Goal: Find specific page/section: Find specific page/section

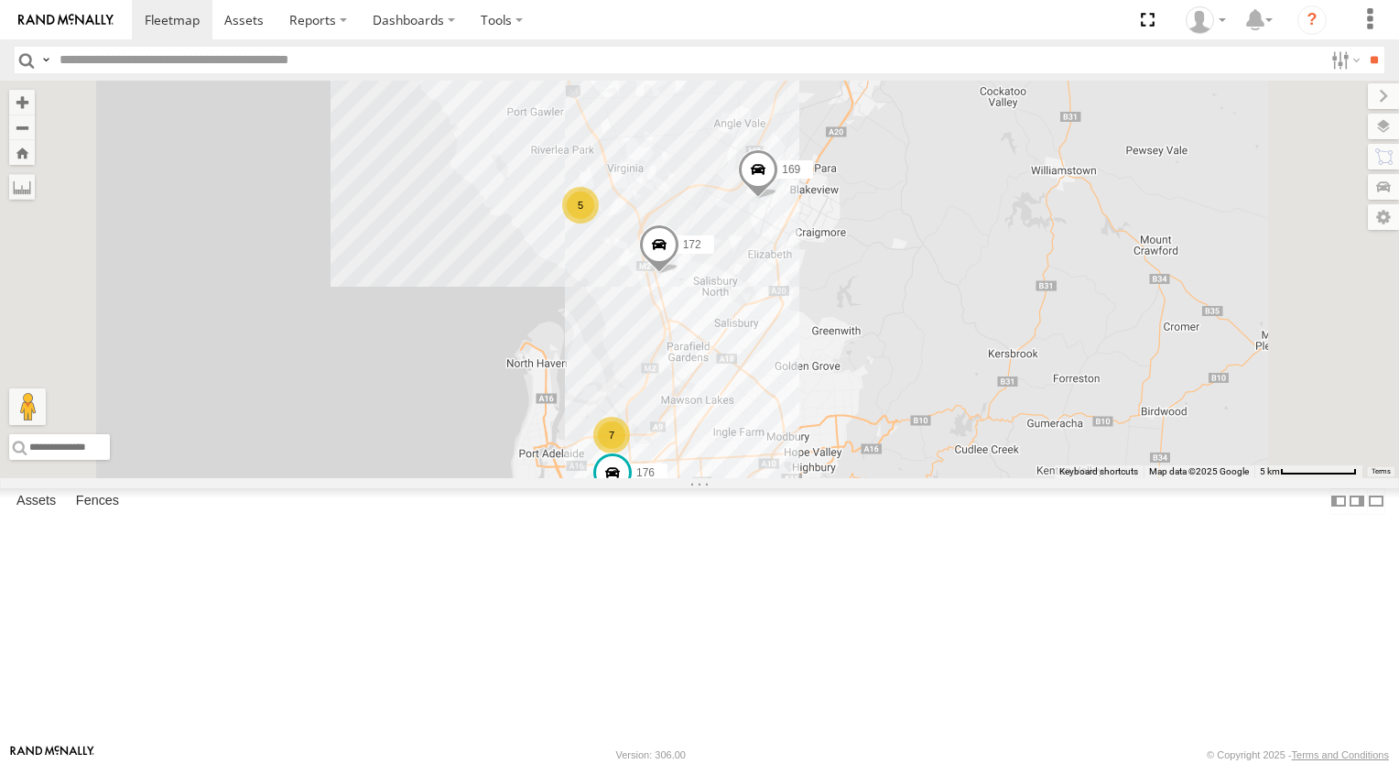
drag, startPoint x: 1134, startPoint y: 266, endPoint x: 1098, endPoint y: 428, distance: 166.0
click at [1098, 428] on div "178 169 7 5 172 391 164 176" at bounding box center [699, 279] width 1399 height 397
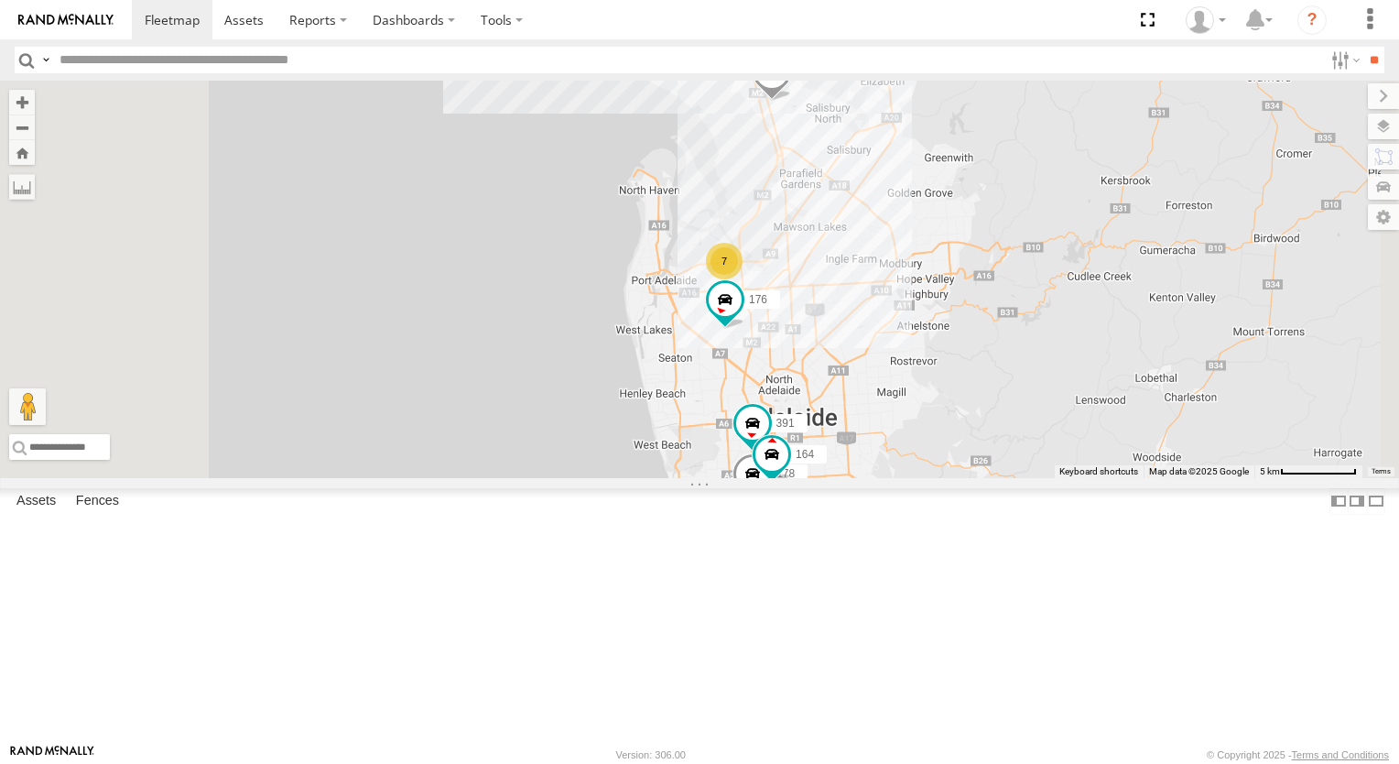
drag, startPoint x: 1055, startPoint y: 518, endPoint x: 1167, endPoint y: 343, distance: 208.3
click at [1167, 343] on div "178 169 7 5 172 391 164 176" at bounding box center [699, 279] width 1399 height 397
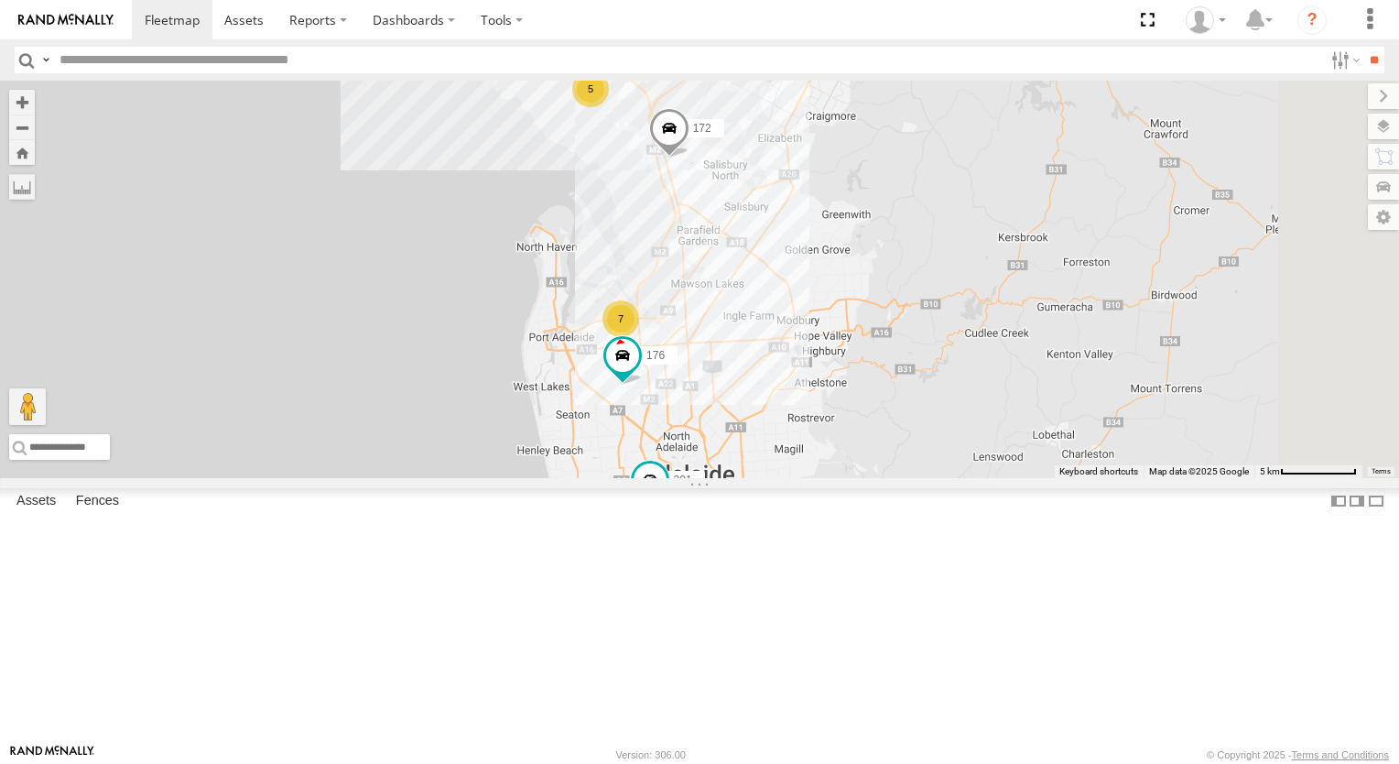
drag, startPoint x: 1128, startPoint y: 377, endPoint x: 990, endPoint y: 456, distance: 159.1
click at [1027, 436] on div "178 169 7 5 172 391 164 176" at bounding box center [699, 279] width 1399 height 397
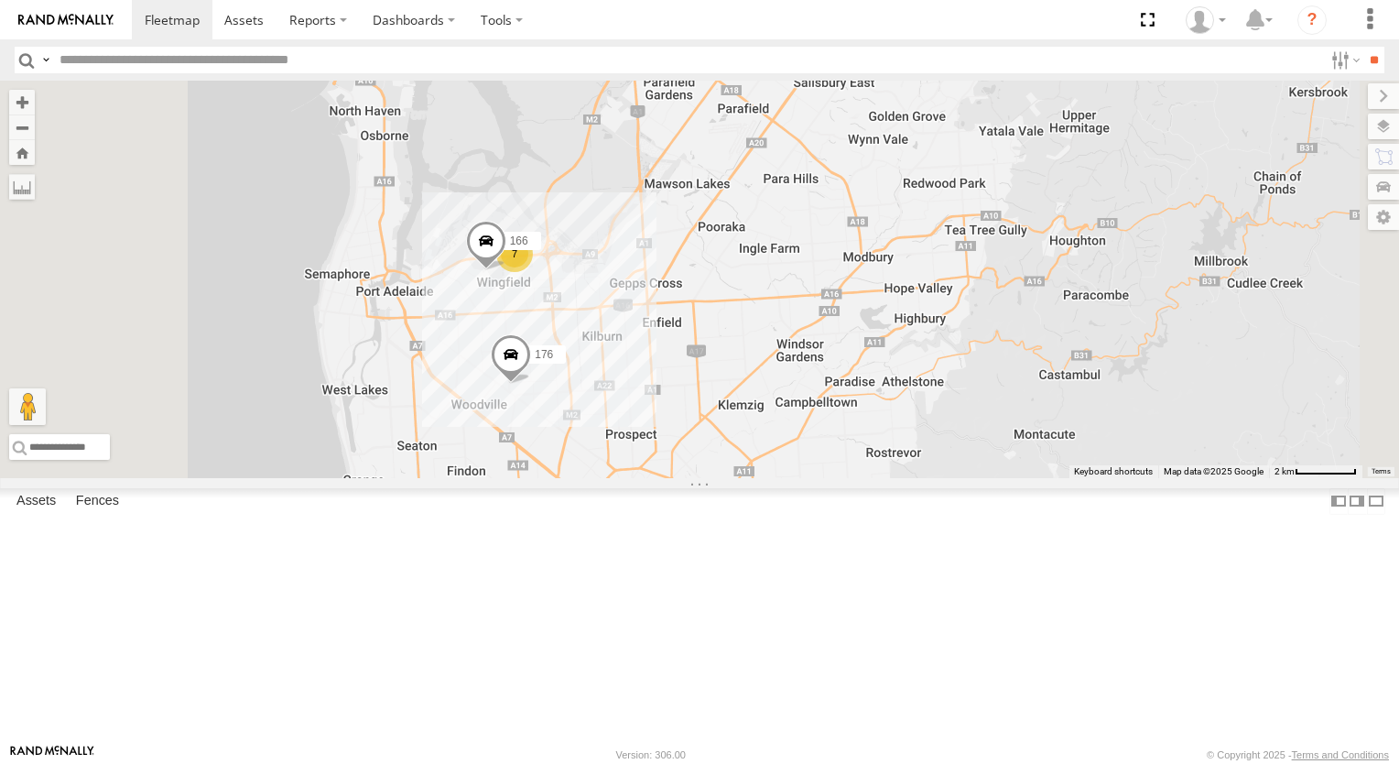
drag, startPoint x: 814, startPoint y: 544, endPoint x: 1006, endPoint y: 481, distance: 202.4
click at [1017, 478] on div "178 169 172 391 164 176 7 166" at bounding box center [699, 279] width 1399 height 397
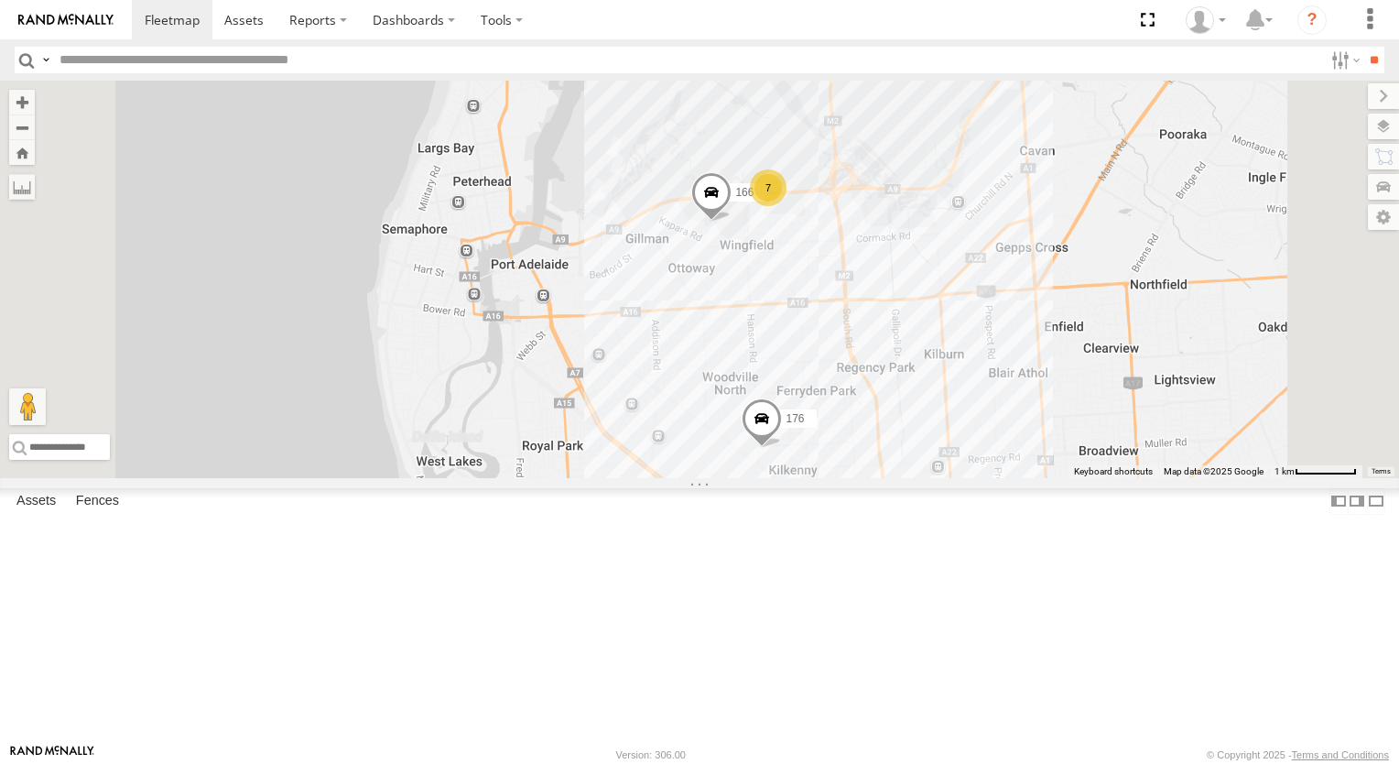
drag, startPoint x: 1049, startPoint y: 416, endPoint x: 1093, endPoint y: 471, distance: 70.4
click at [1093, 471] on div "178 169 172 391 164 176 166 7" at bounding box center [699, 279] width 1399 height 397
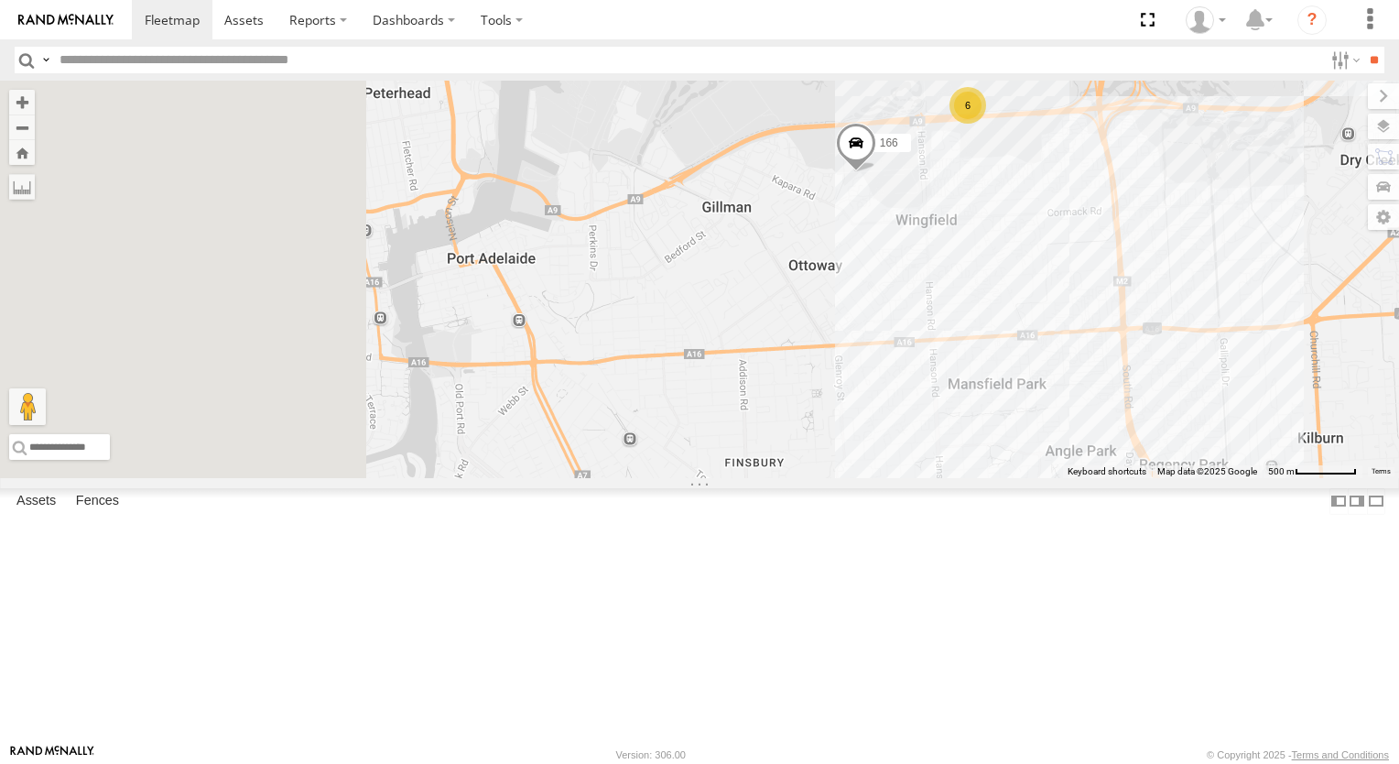
drag, startPoint x: 1244, startPoint y: 561, endPoint x: 1245, endPoint y: 532, distance: 29.3
click at [1271, 478] on div "178 169 172 391 164 176 166 6 167" at bounding box center [699, 279] width 1399 height 397
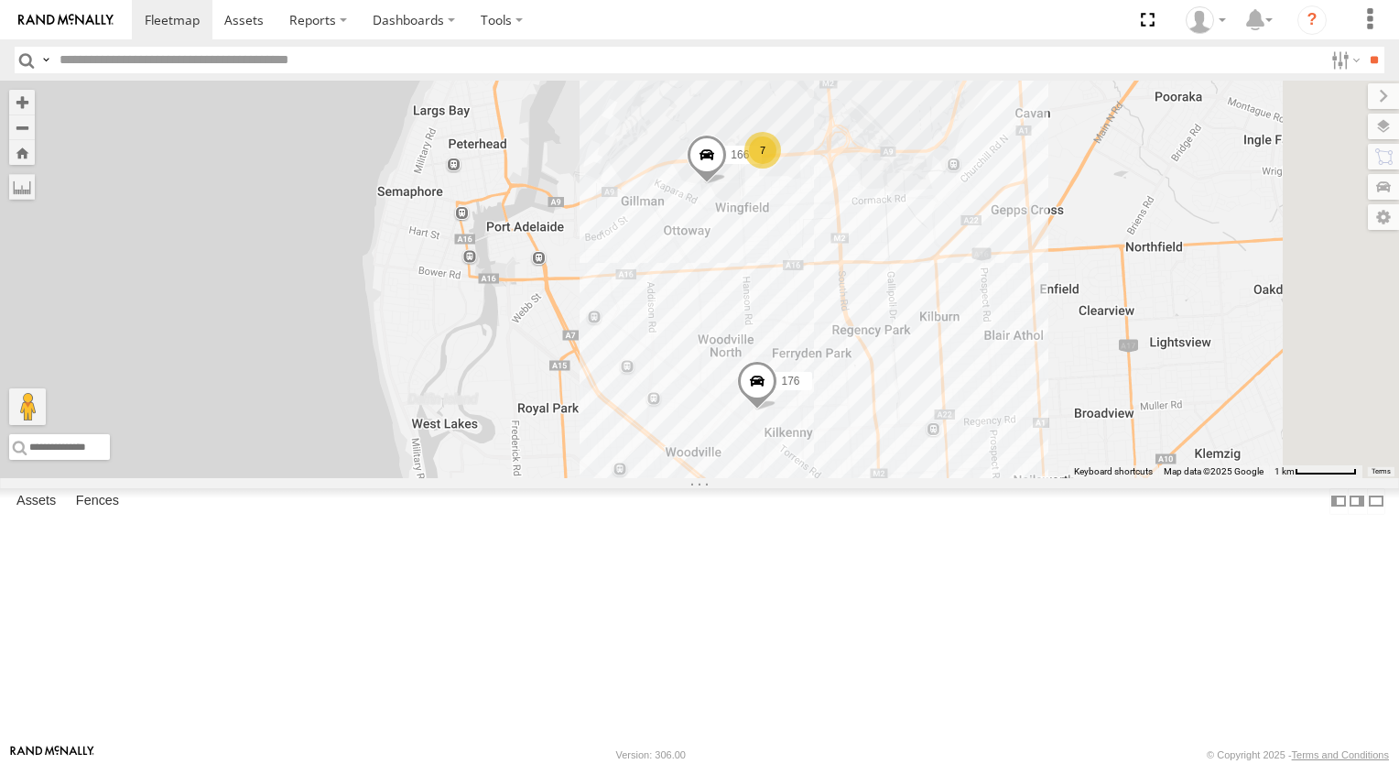
drag, startPoint x: 961, startPoint y: 510, endPoint x: 932, endPoint y: 500, distance: 30.1
click at [933, 478] on div "178 169 172 391 164 176 166 7" at bounding box center [699, 279] width 1399 height 397
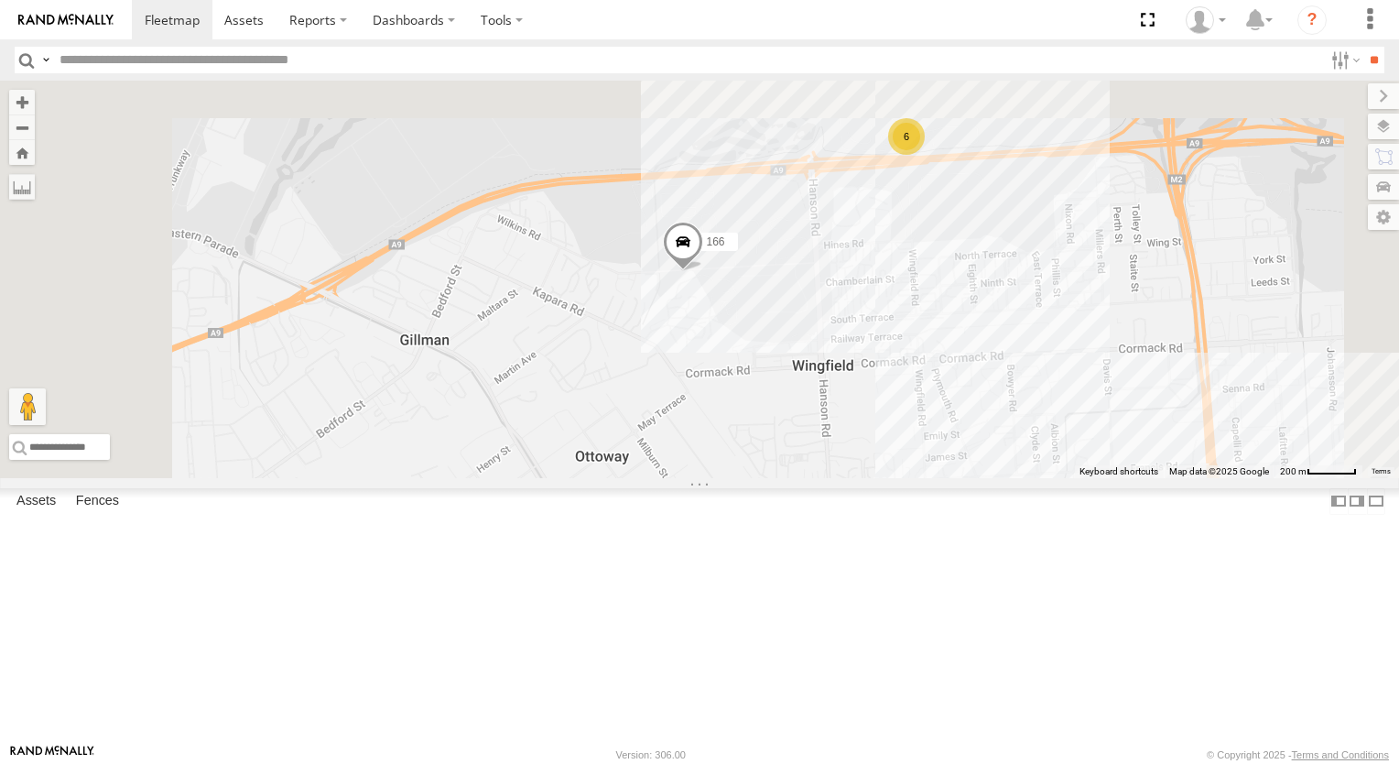
drag, startPoint x: 895, startPoint y: 255, endPoint x: 941, endPoint y: 431, distance: 182.6
click at [941, 431] on div "178 169 172 391 164 176 166 167 6" at bounding box center [699, 279] width 1399 height 397
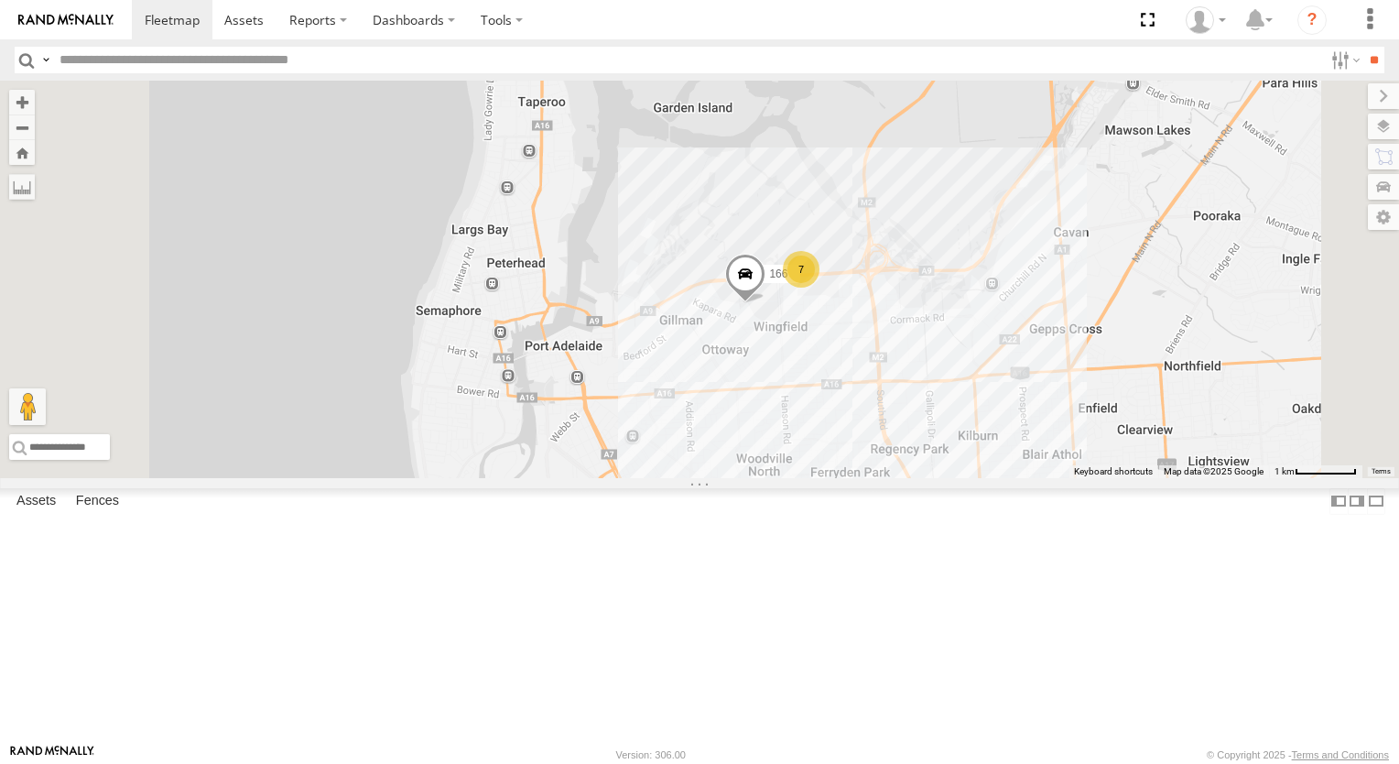
drag, startPoint x: 889, startPoint y: 544, endPoint x: 941, endPoint y: 493, distance: 73.2
click at [957, 478] on div "178 169 172 391 164 176 166 7" at bounding box center [699, 279] width 1399 height 397
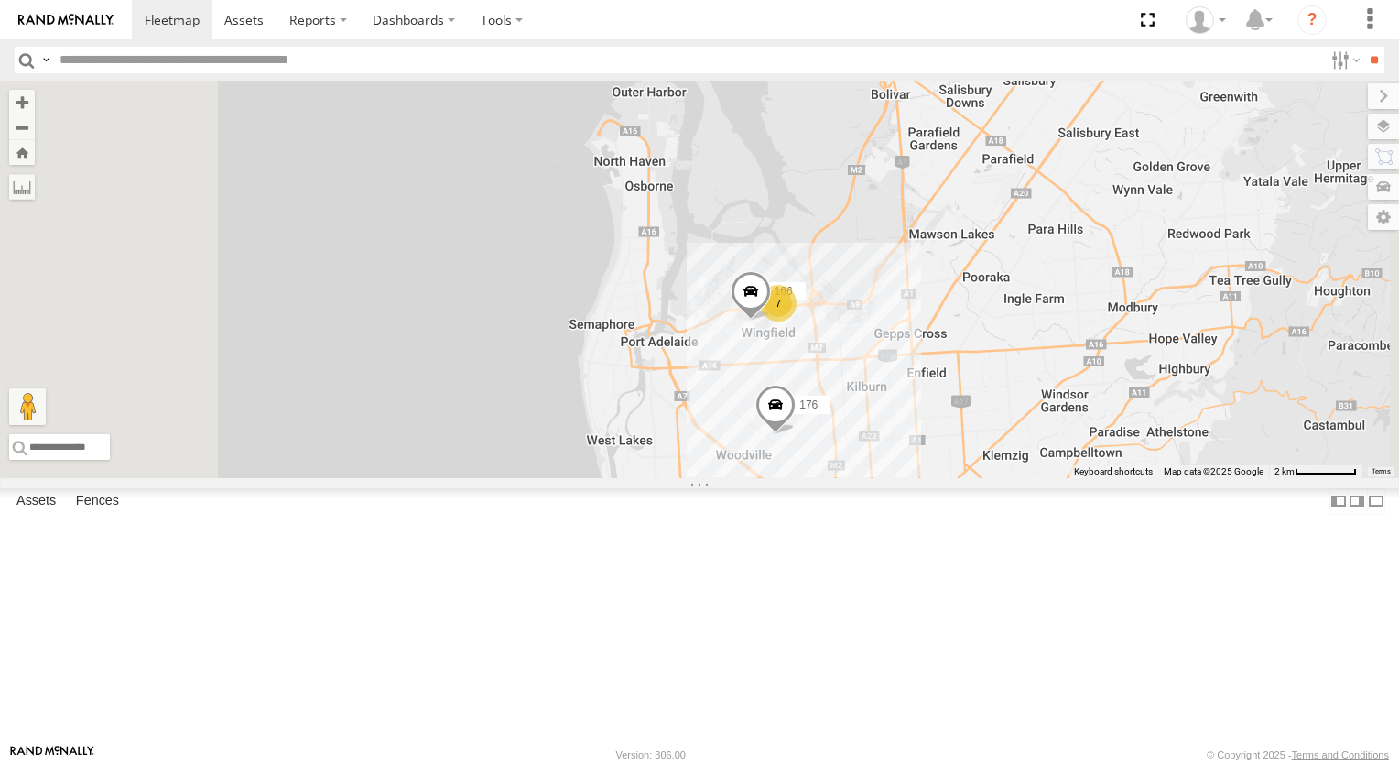
drag, startPoint x: 1029, startPoint y: 512, endPoint x: 1017, endPoint y: 555, distance: 44.7
click at [1017, 478] on div "178 169 172 391 164 176 166 7" at bounding box center [699, 279] width 1399 height 397
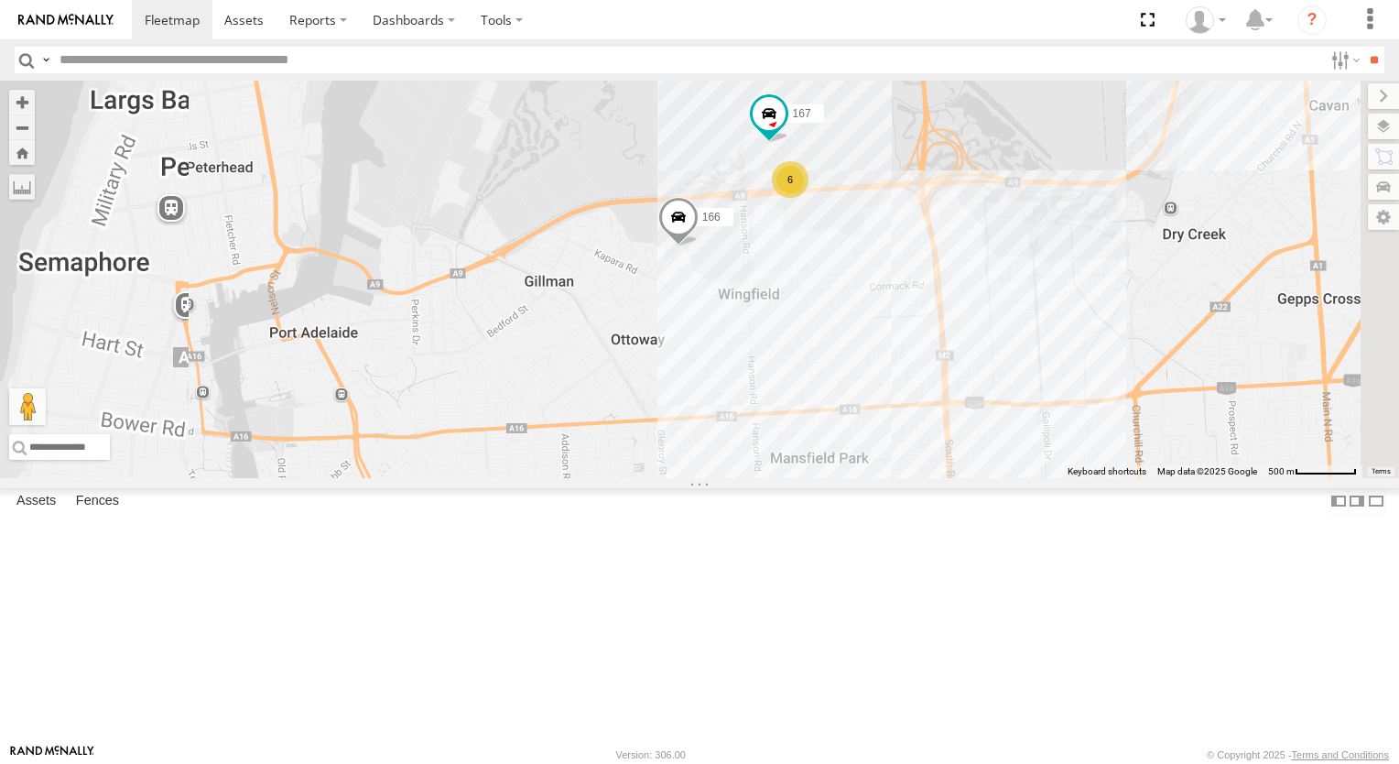
click at [912, 478] on div "178 169 172 391 164 176 166 6 167" at bounding box center [699, 279] width 1399 height 397
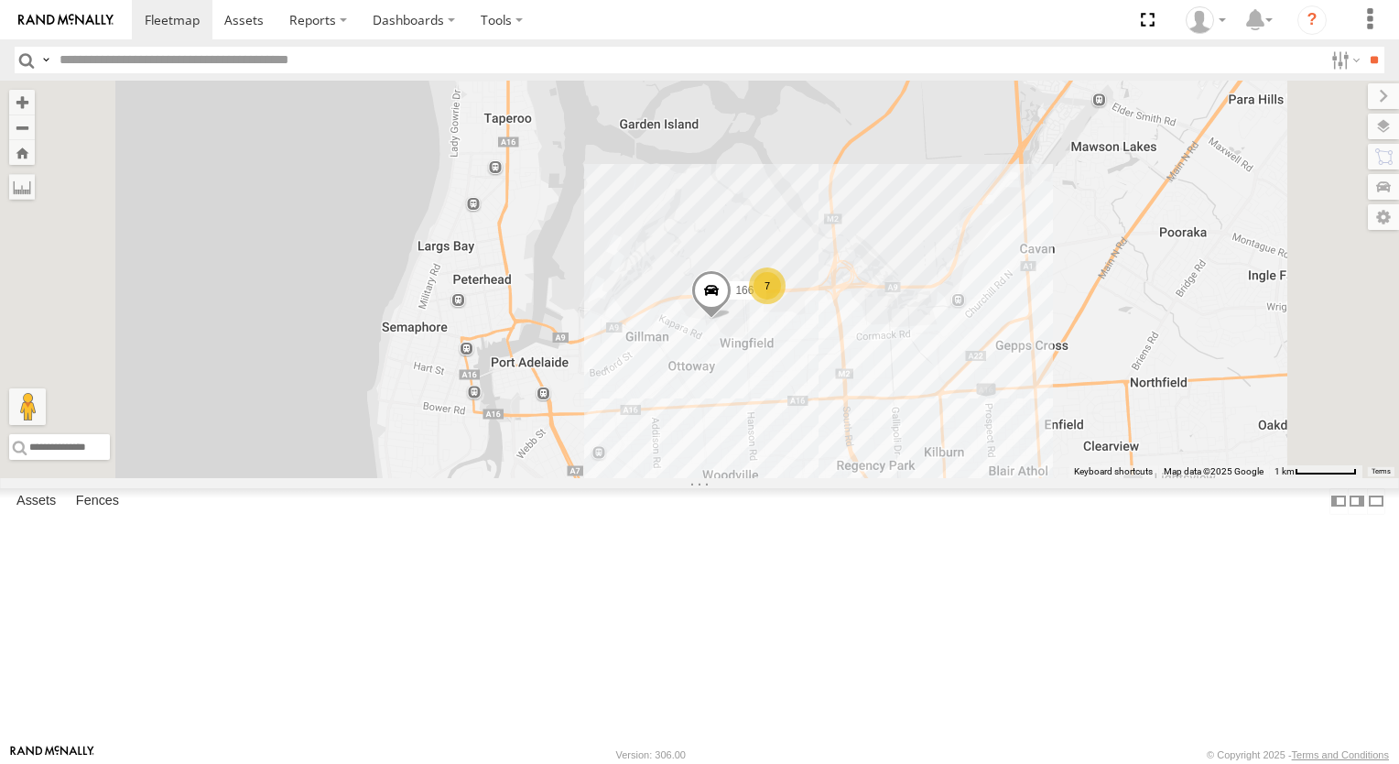
drag, startPoint x: 901, startPoint y: 488, endPoint x: 984, endPoint y: 553, distance: 105.0
click at [984, 478] on div "178 169 172 391 164 176 166 7" at bounding box center [699, 279] width 1399 height 397
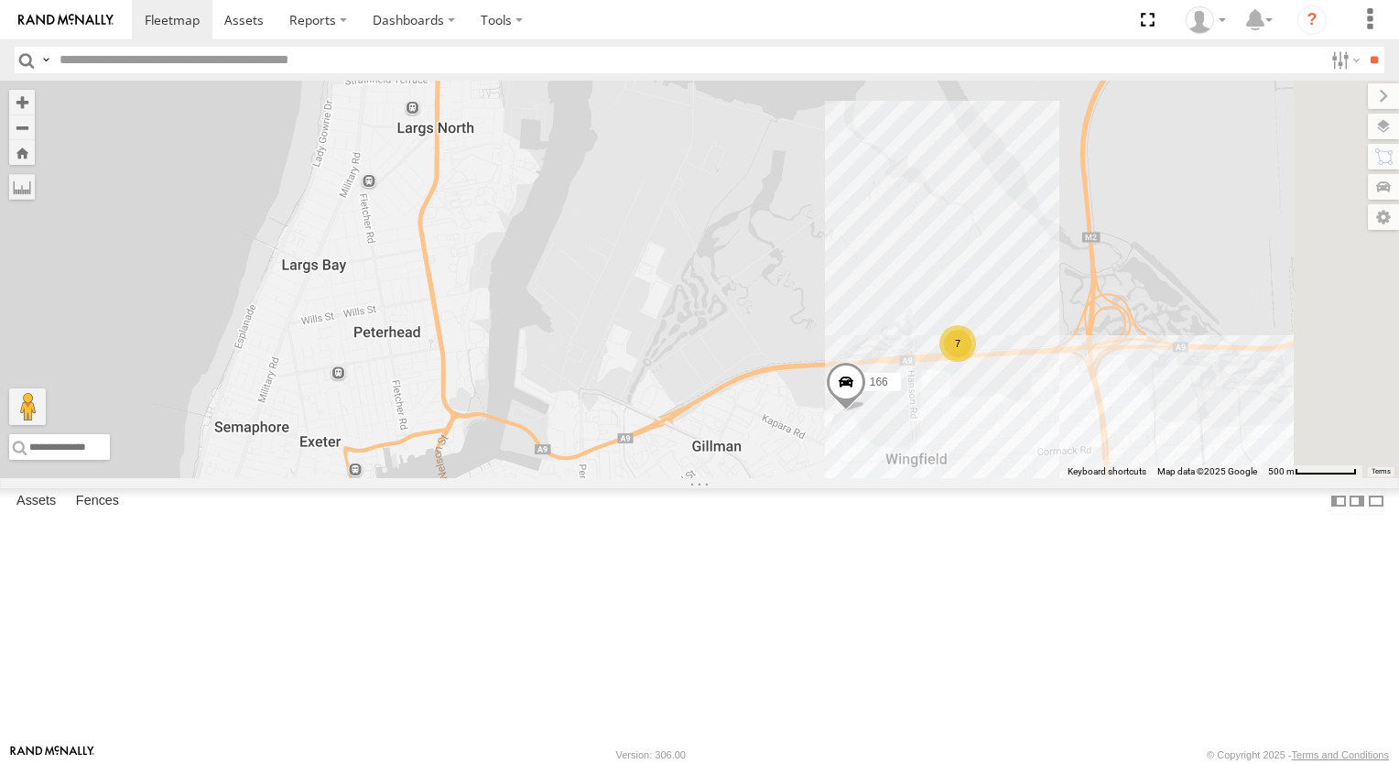
drag, startPoint x: 1033, startPoint y: 652, endPoint x: 850, endPoint y: 370, distance: 336.3
click at [850, 370] on div "178 169 172 391 164 176 166 7" at bounding box center [699, 279] width 1399 height 397
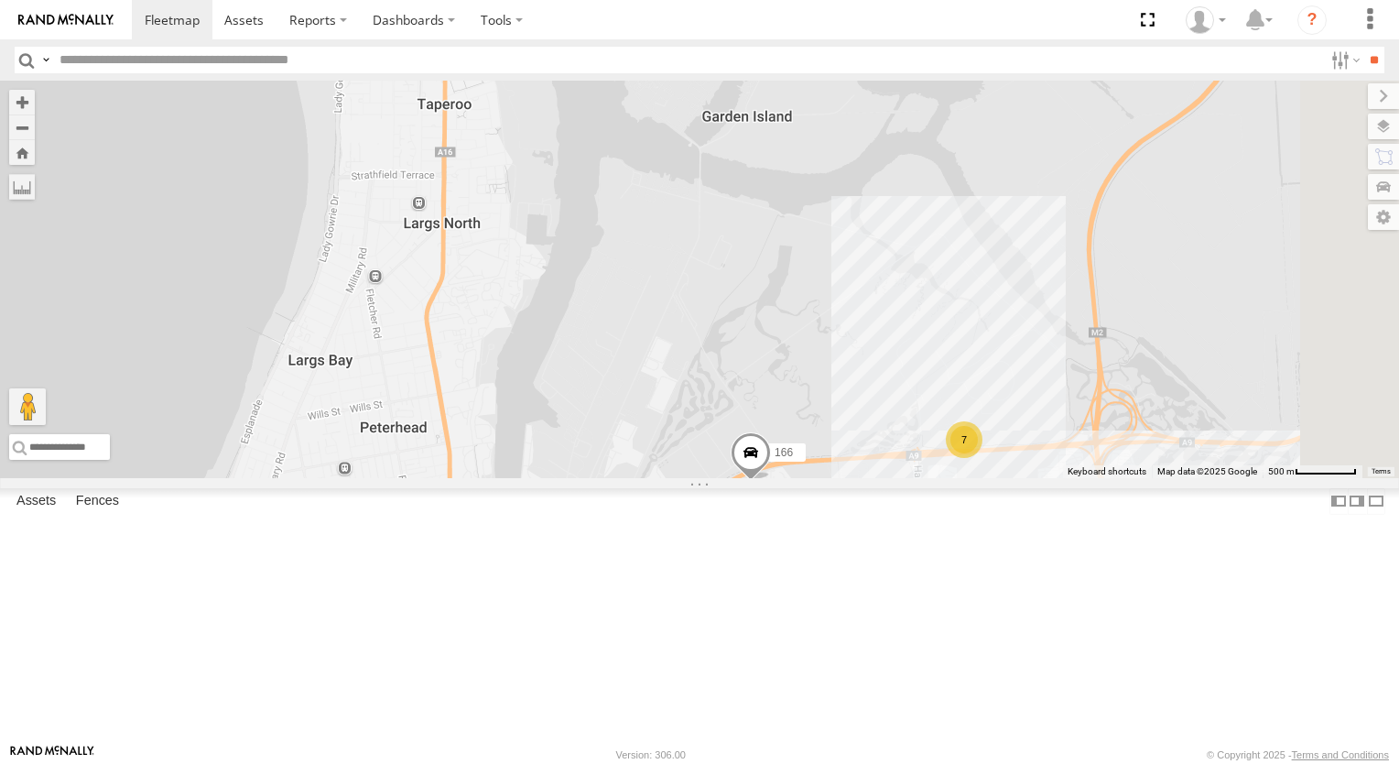
drag, startPoint x: 776, startPoint y: 269, endPoint x: 820, endPoint y: 442, distance: 178.6
click at [820, 443] on div "178 169 172 391 164 176 166 7" at bounding box center [699, 279] width 1399 height 397
